Goal: Find specific fact: Find specific fact

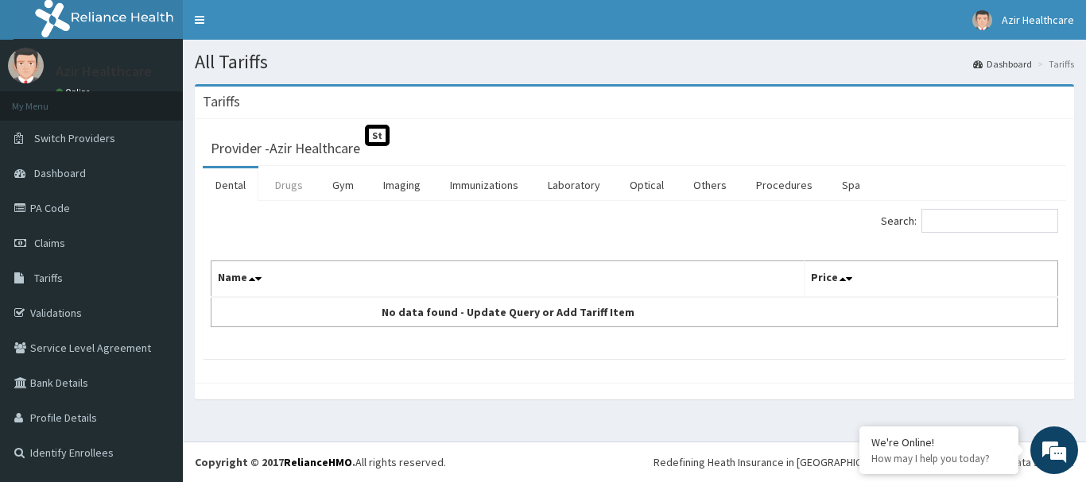
click at [288, 189] on link "Drugs" at bounding box center [288, 184] width 53 height 33
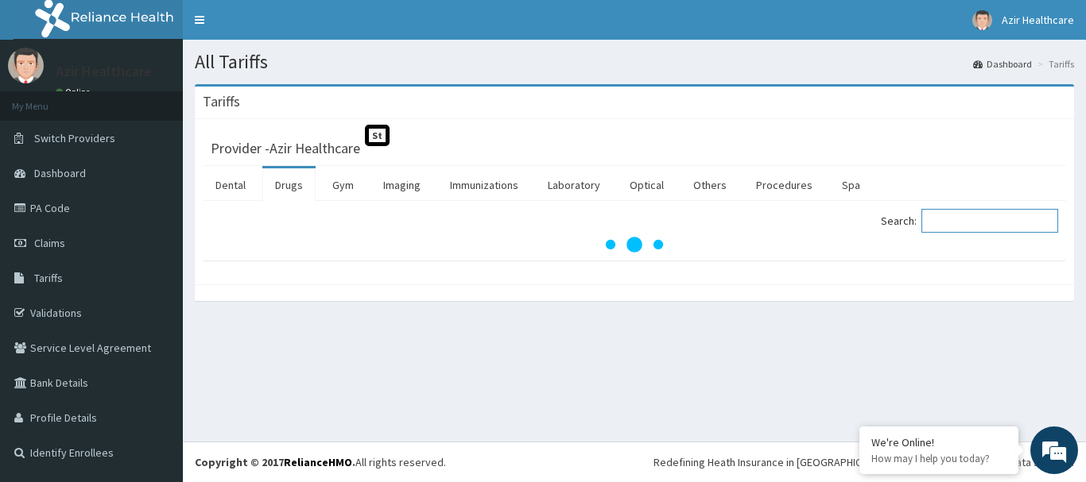
click at [941, 216] on input "Search:" at bounding box center [989, 221] width 137 height 24
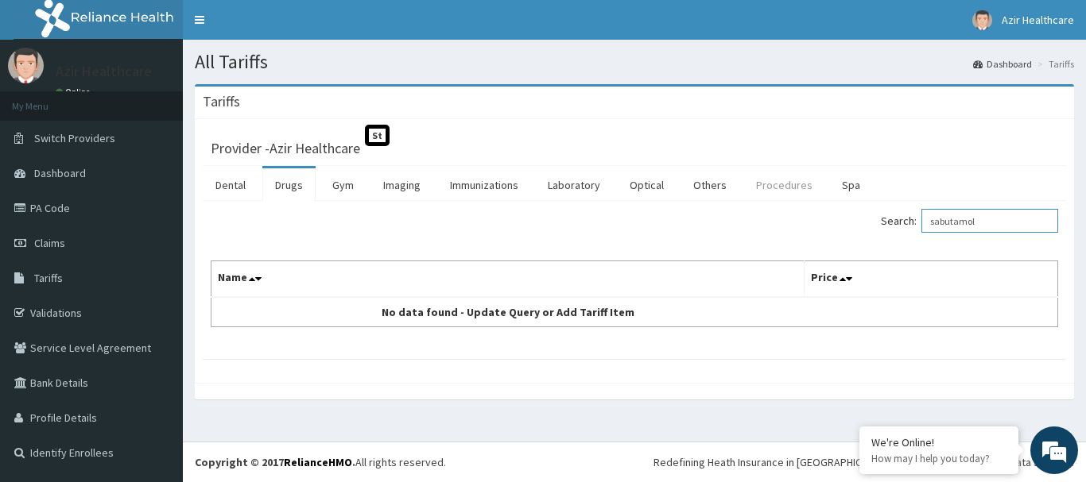
type input "sabutamol"
click at [792, 185] on link "Procedures" at bounding box center [784, 184] width 82 height 33
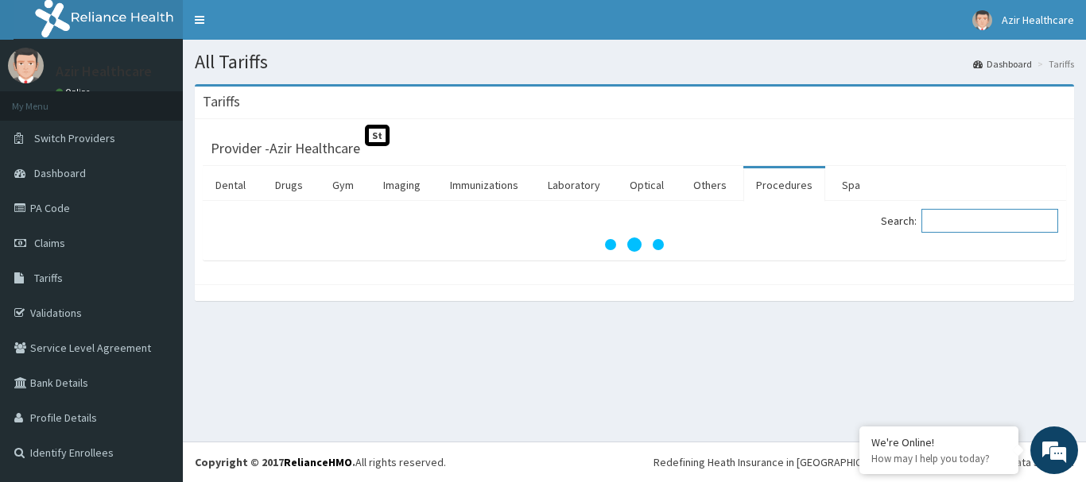
click at [947, 222] on input "Search:" at bounding box center [989, 221] width 137 height 24
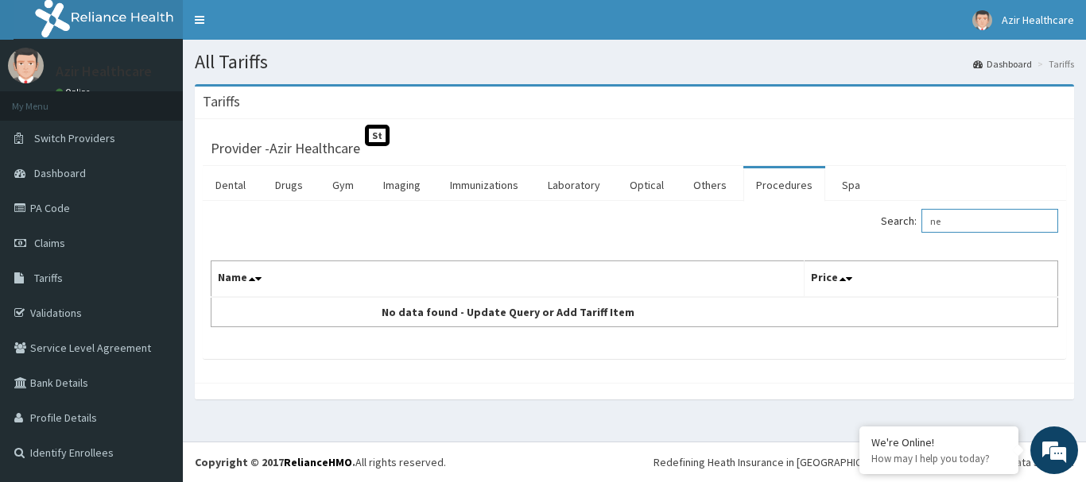
type input "n"
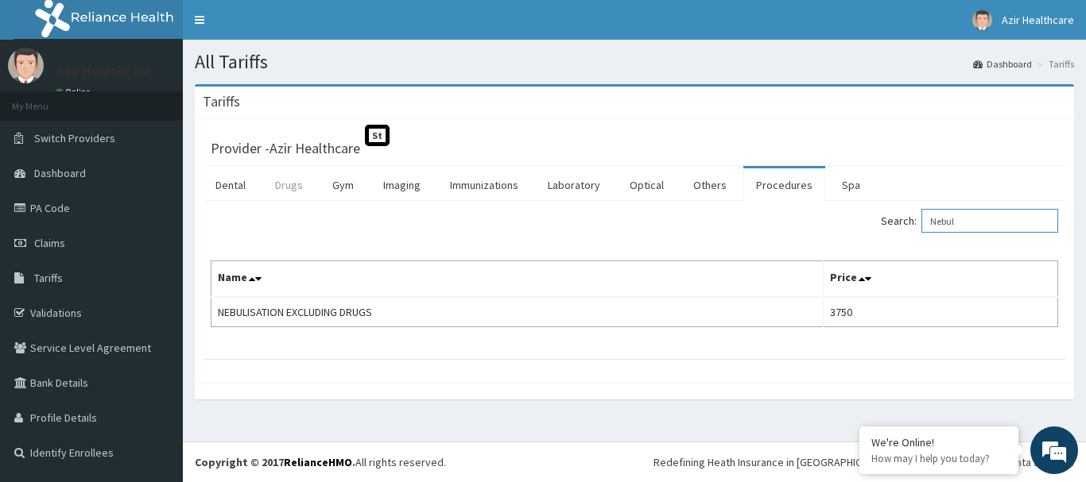
type input "Nebul"
click at [288, 184] on link "Drugs" at bounding box center [288, 184] width 53 height 33
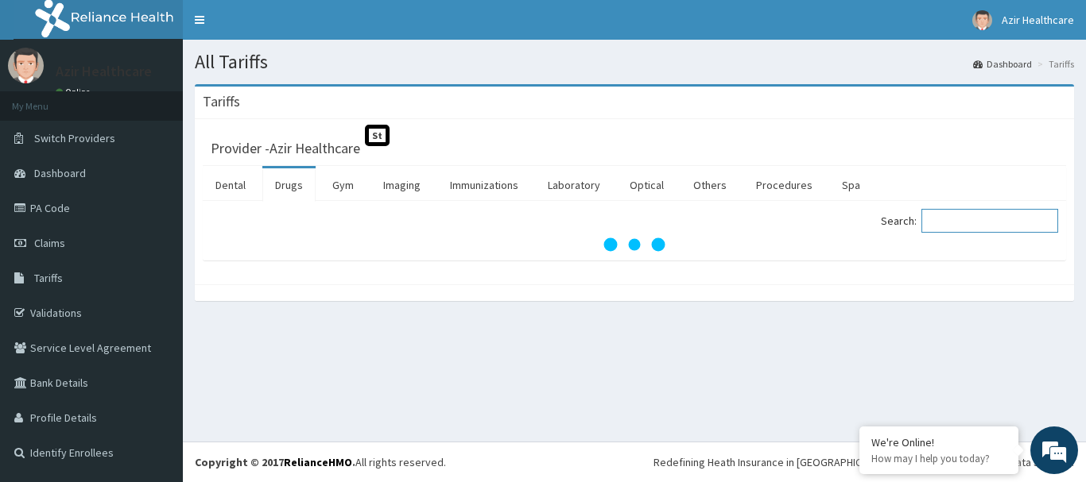
click at [943, 221] on input "Search:" at bounding box center [989, 221] width 137 height 24
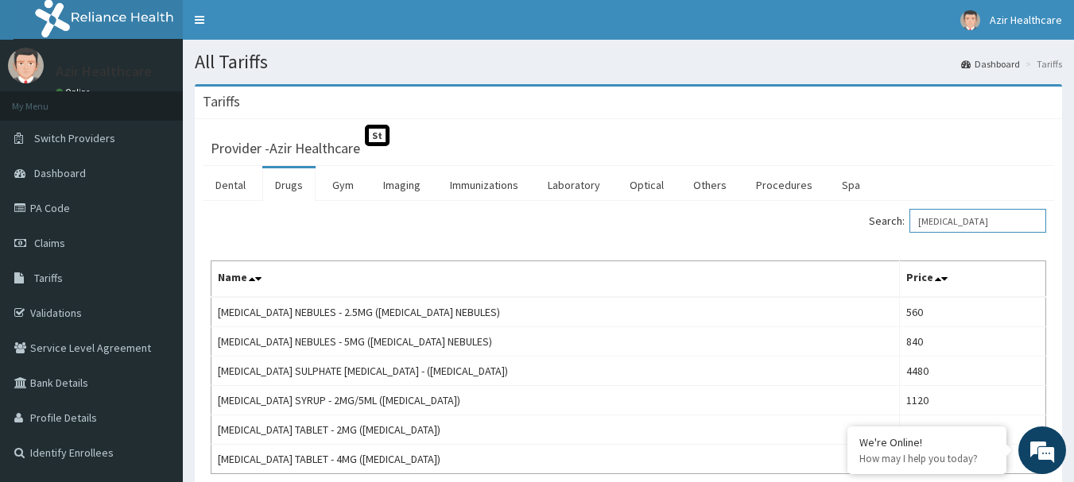
type input "ventolin"
click at [50, 210] on link "PA Code" at bounding box center [91, 208] width 183 height 35
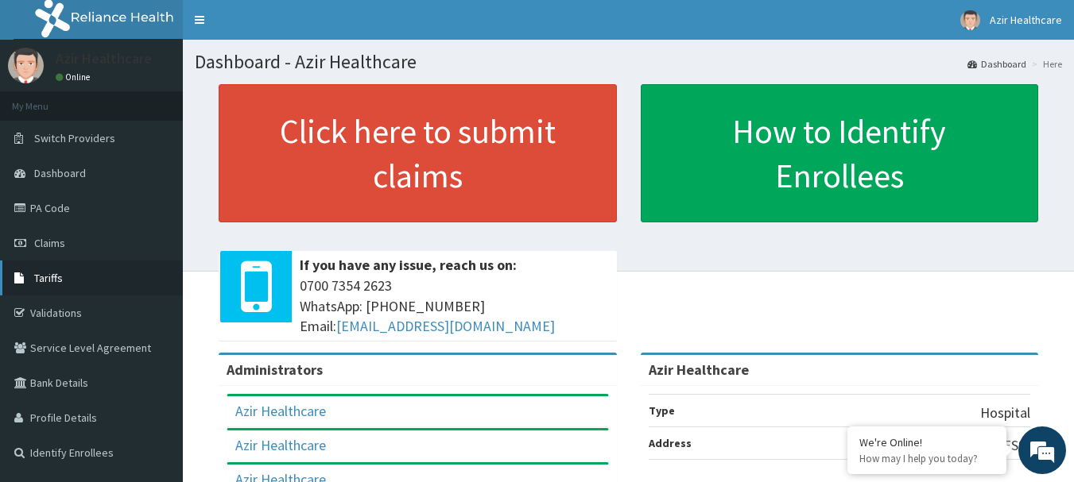
click at [58, 279] on span "Tariffs" at bounding box center [48, 278] width 29 height 14
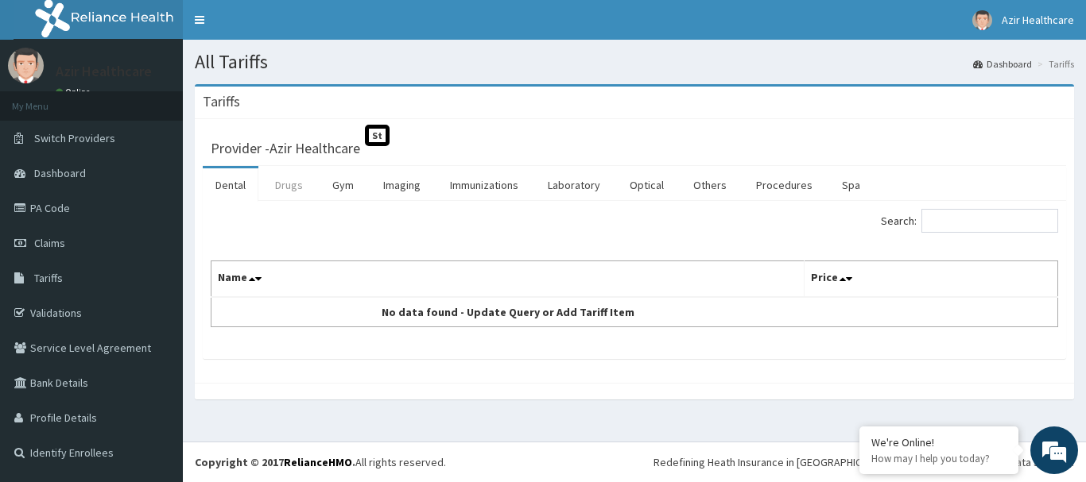
click at [285, 181] on link "Drugs" at bounding box center [288, 184] width 53 height 33
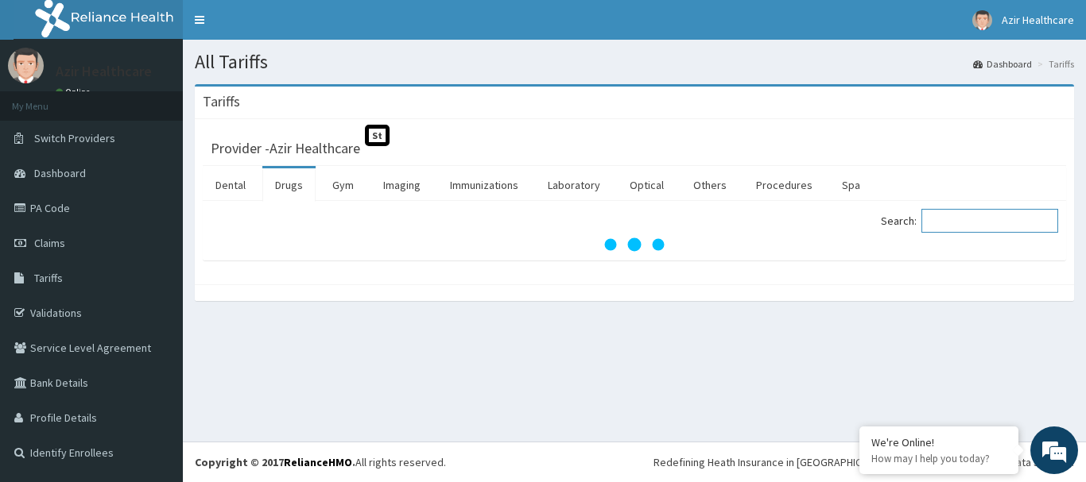
click at [952, 220] on input "Search:" at bounding box center [989, 221] width 137 height 24
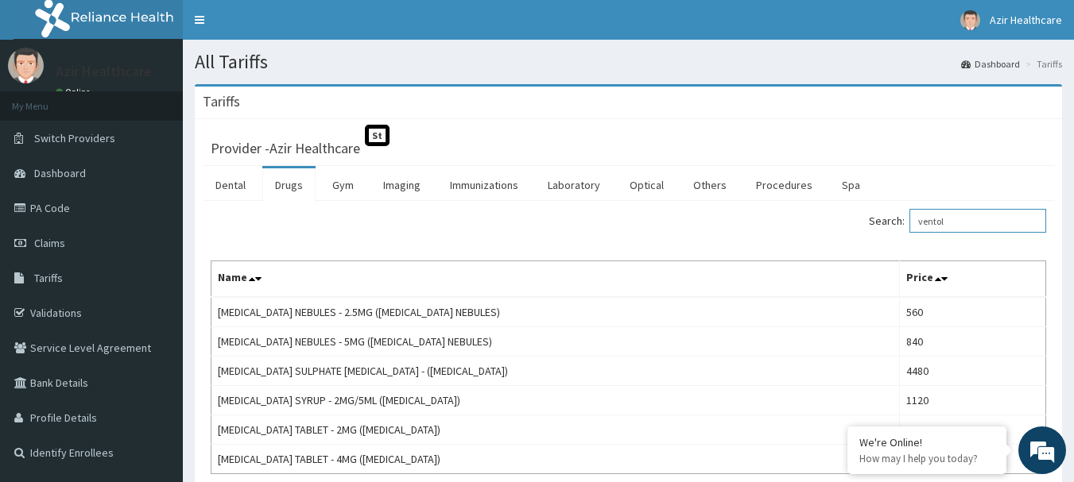
type input "ventol"
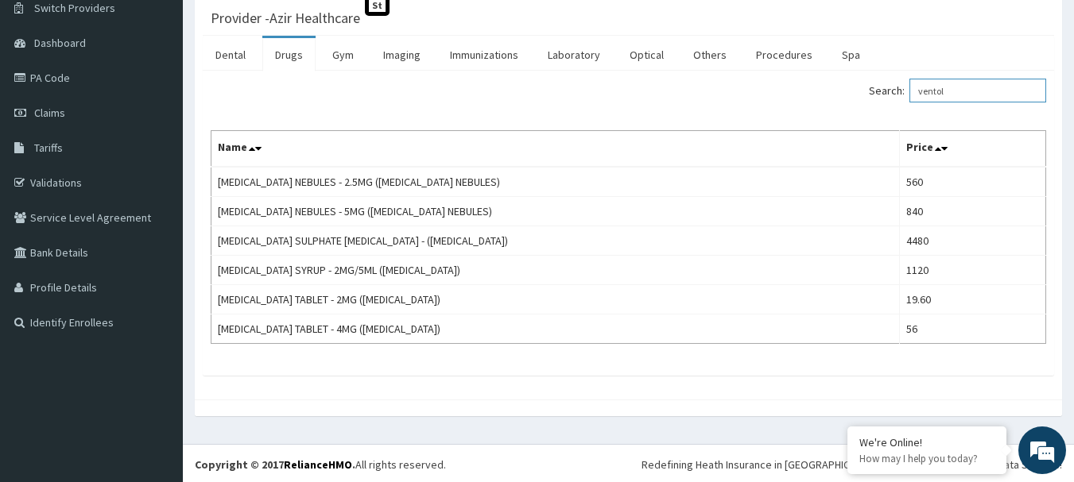
scroll to position [133, 0]
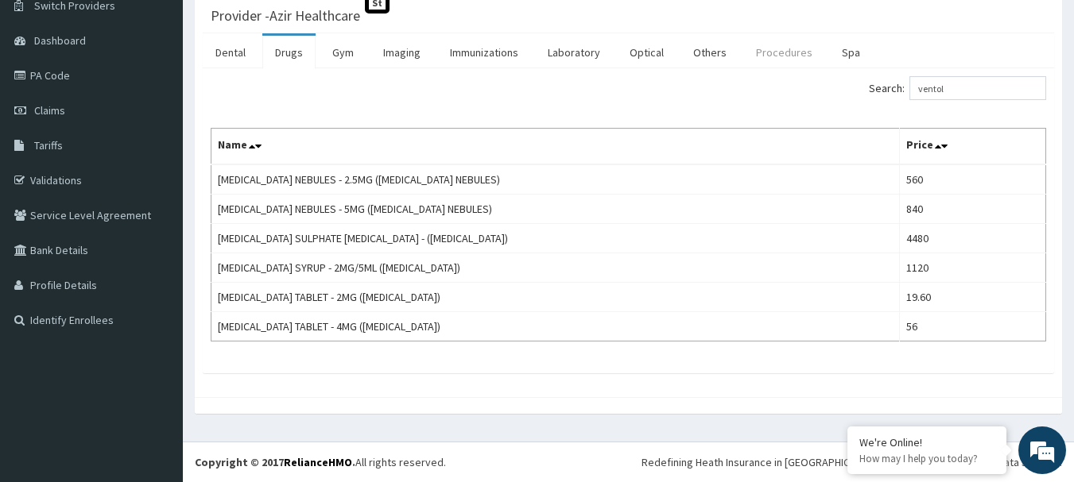
click at [790, 52] on link "Procedures" at bounding box center [784, 52] width 82 height 33
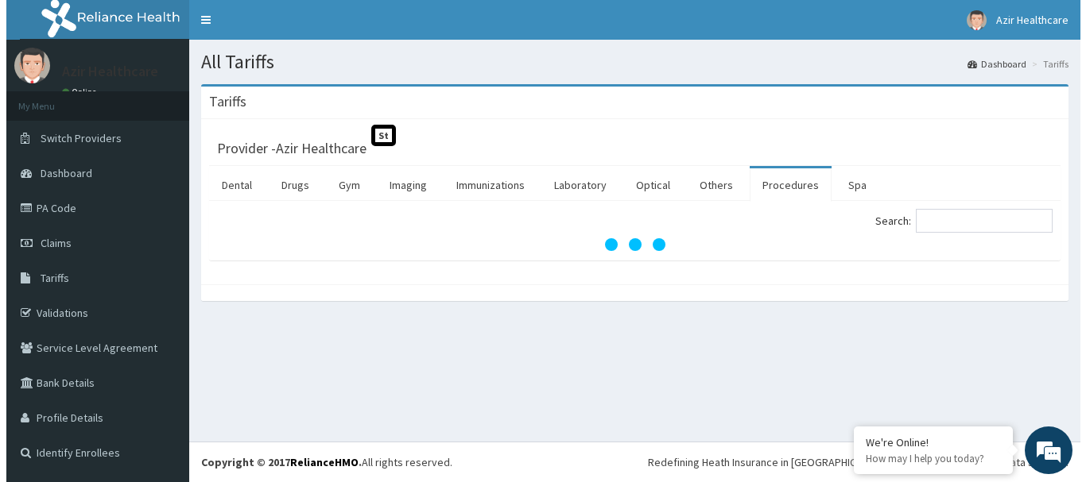
scroll to position [0, 0]
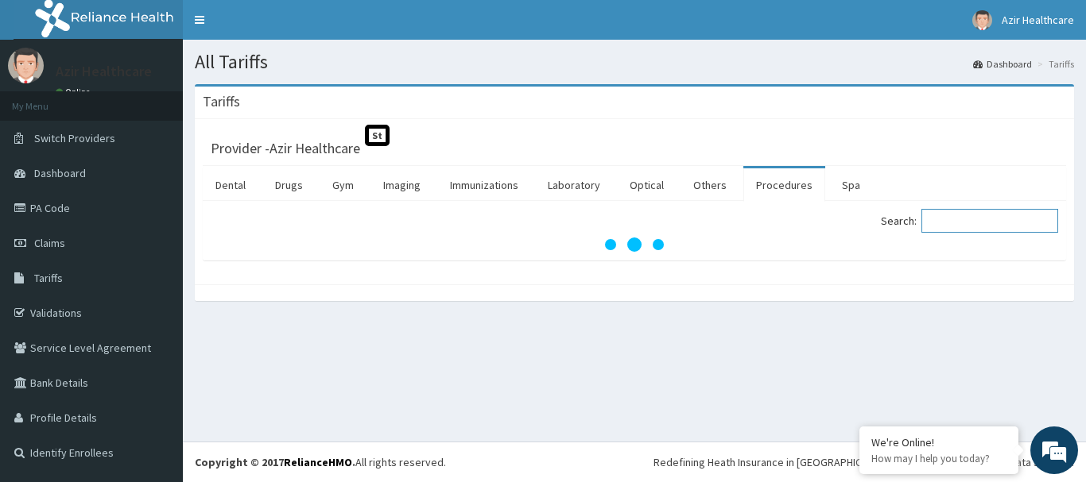
click at [955, 219] on input "Search:" at bounding box center [989, 221] width 137 height 24
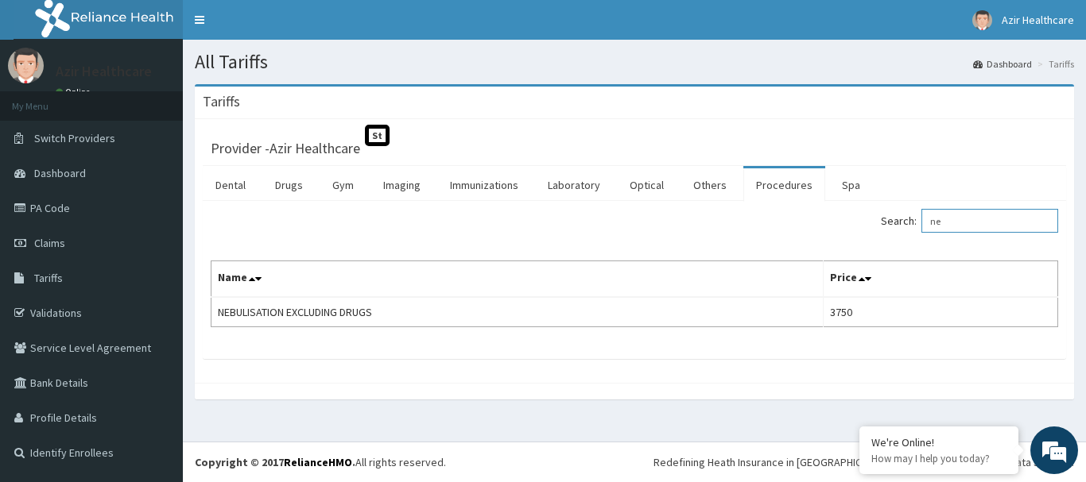
type input "n"
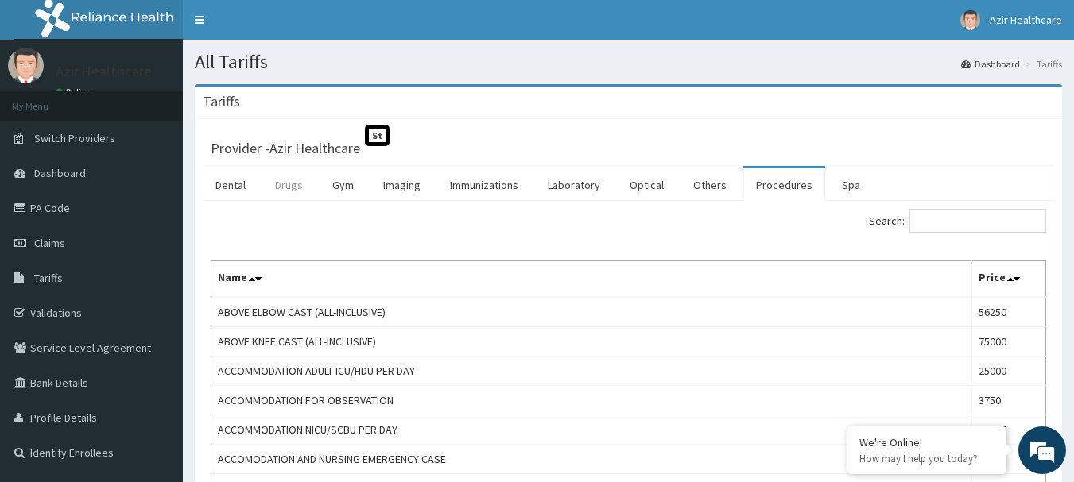
click at [287, 188] on link "Drugs" at bounding box center [288, 184] width 53 height 33
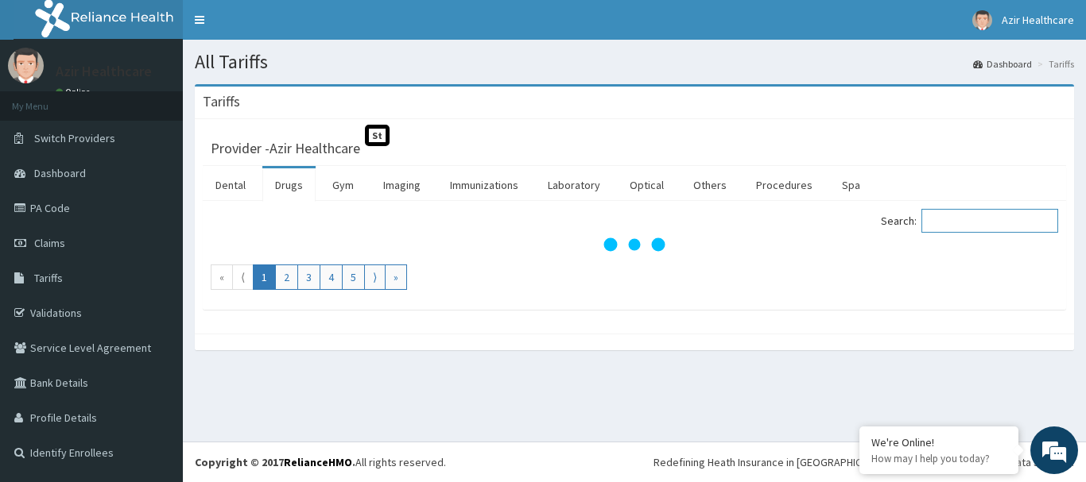
click at [997, 221] on input "Search:" at bounding box center [989, 221] width 137 height 24
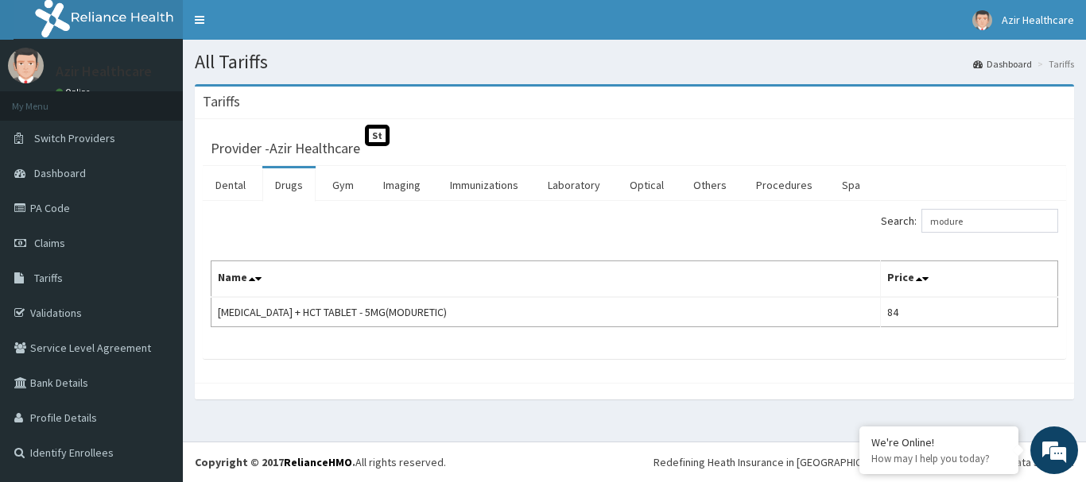
click at [761, 410] on div "Tariffs Provider - Azir Healthcare St Dental Drugs Gym Imaging Immunizations La…" at bounding box center [634, 249] width 903 height 331
click at [981, 222] on input "modure" at bounding box center [989, 221] width 137 height 24
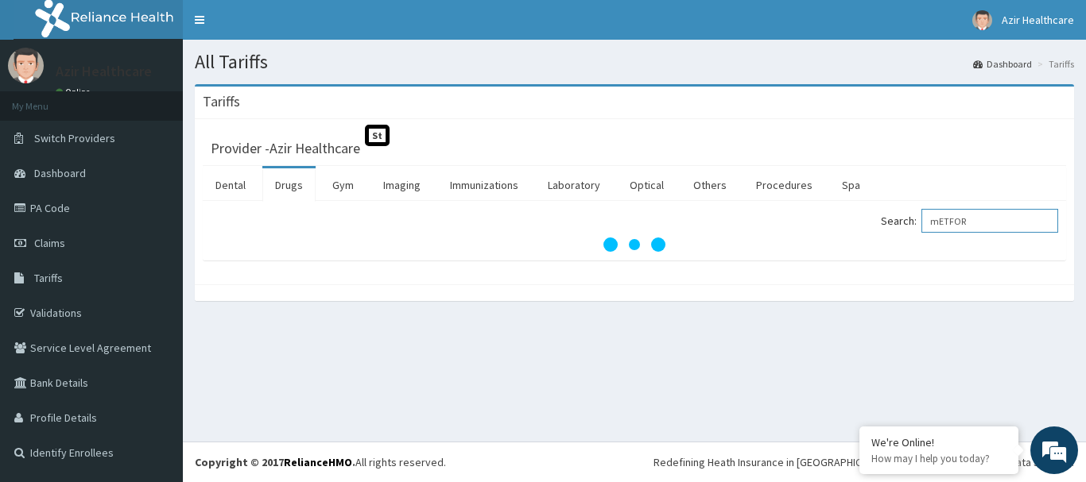
click at [950, 220] on input "mETFOR" at bounding box center [989, 221] width 137 height 24
type input "METFOR"
click at [980, 222] on input "METFOR" at bounding box center [989, 221] width 137 height 24
